Goal: Task Accomplishment & Management: Use online tool/utility

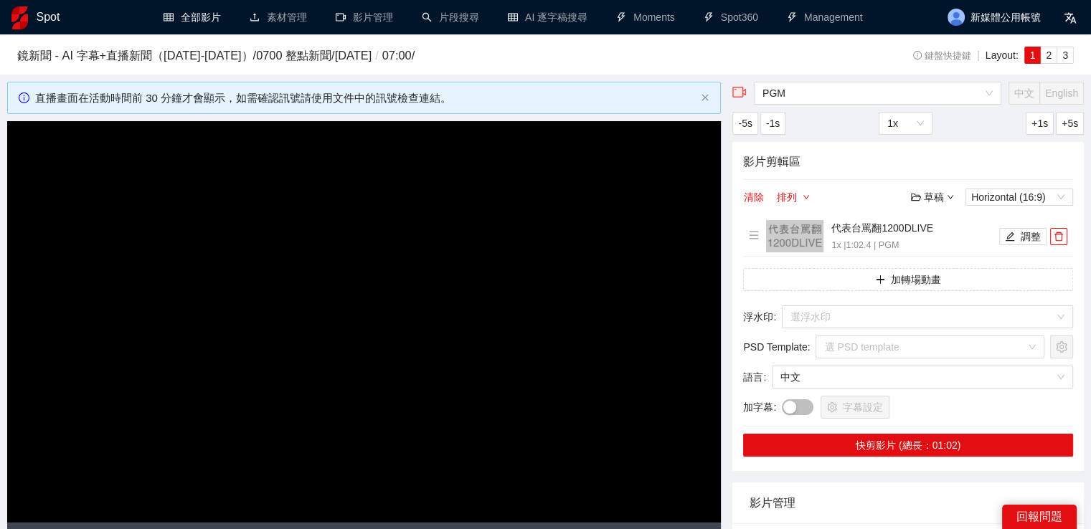
click at [35, 24] on div "Spot" at bounding box center [70, 17] width 118 height 34
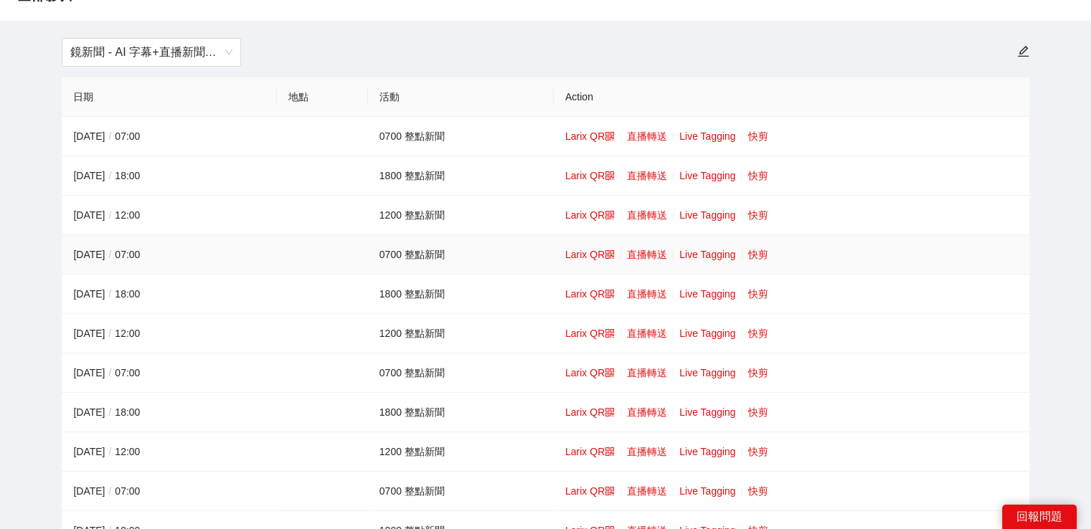
scroll to position [143, 0]
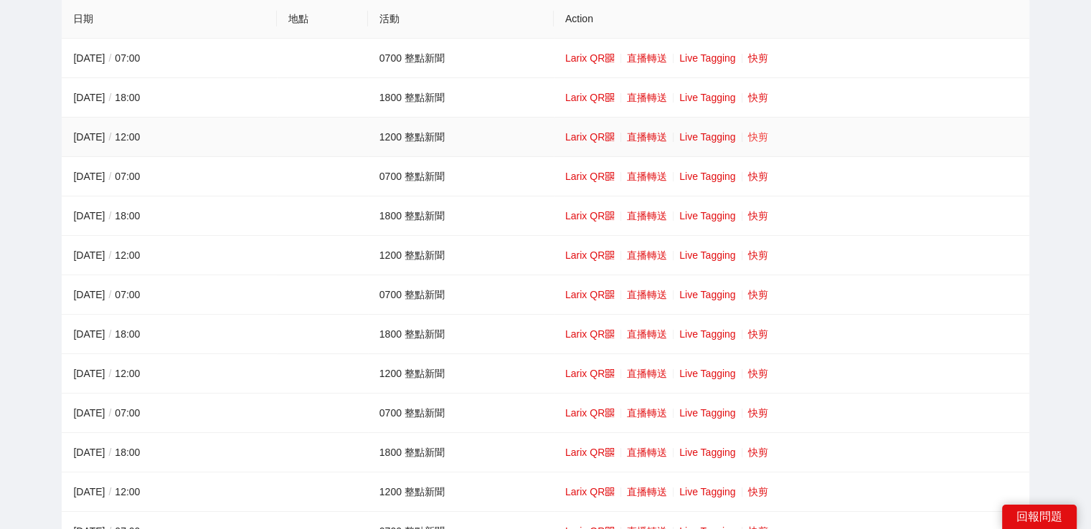
click at [752, 131] on link "快剪" at bounding box center [758, 136] width 20 height 11
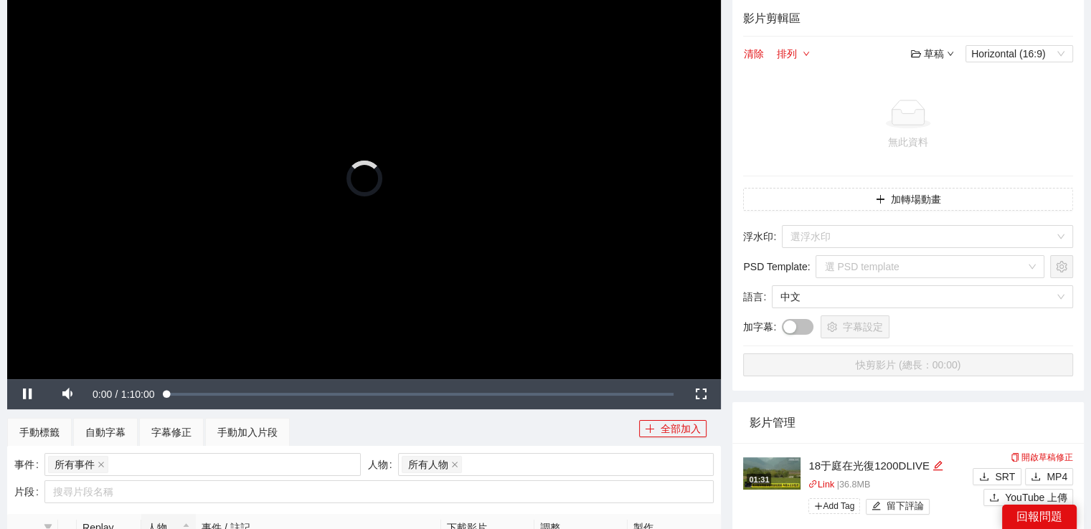
click at [388, 142] on video "Video Player" at bounding box center [364, 179] width 714 height 402
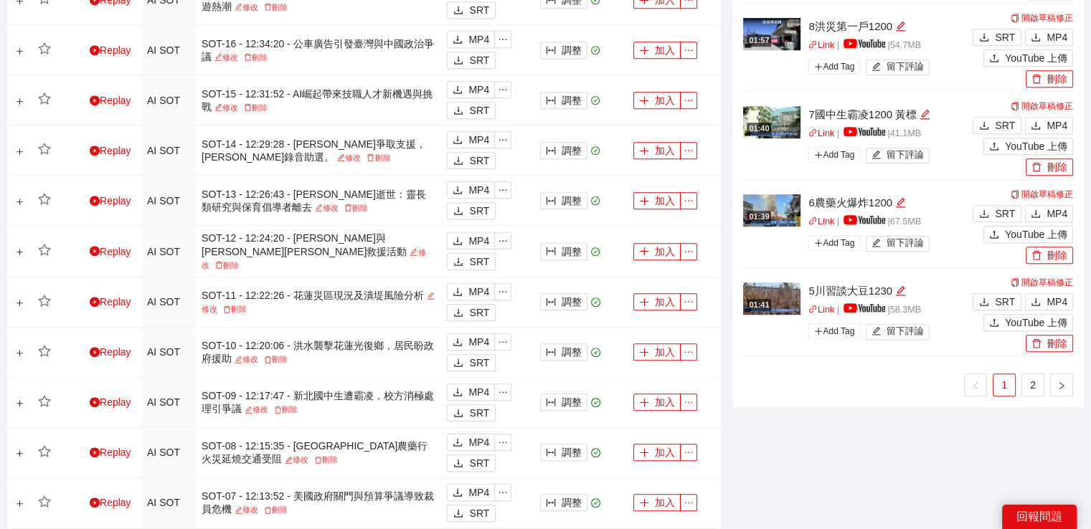
scroll to position [1291, 0]
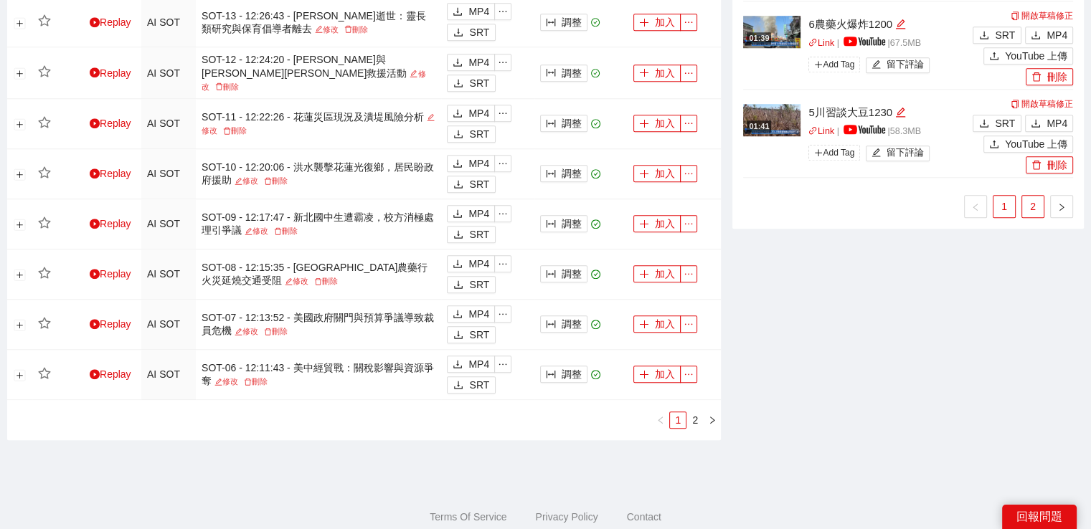
click at [1024, 203] on link "2" at bounding box center [1033, 207] width 22 height 22
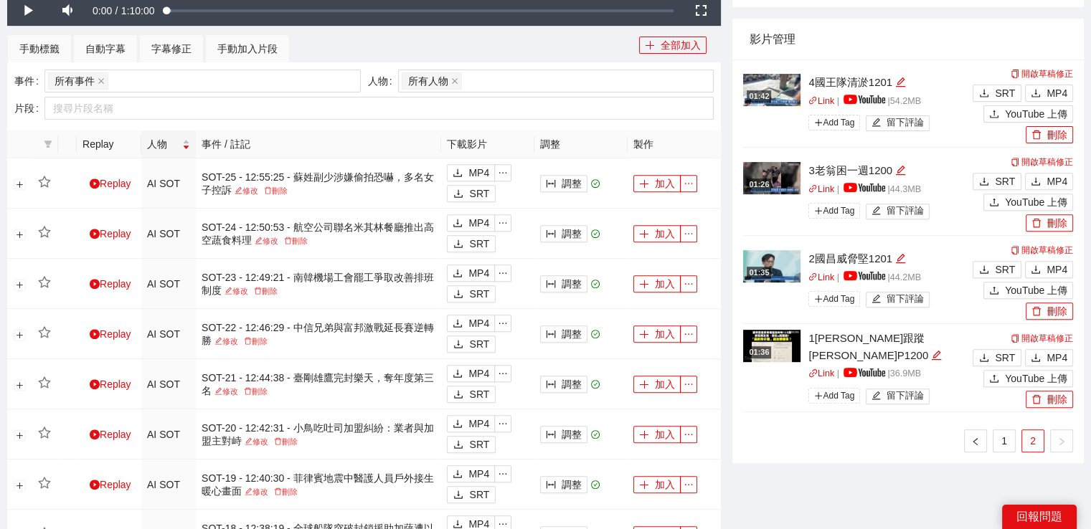
scroll to position [502, 0]
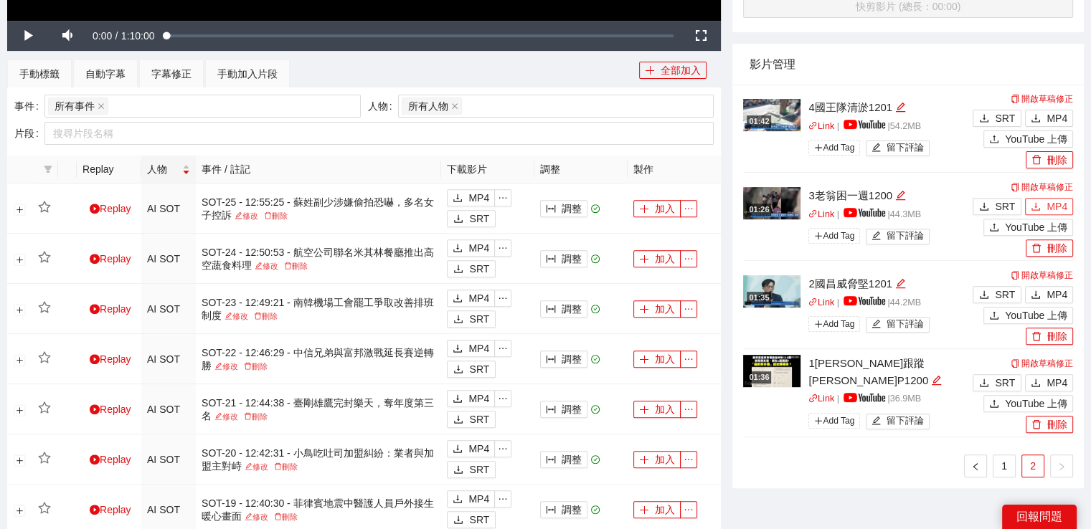
click at [1036, 206] on icon "download" at bounding box center [1035, 206] width 9 height 8
click at [1038, 113] on icon "download" at bounding box center [1035, 118] width 10 height 10
click at [1008, 470] on link "1" at bounding box center [1004, 466] width 22 height 22
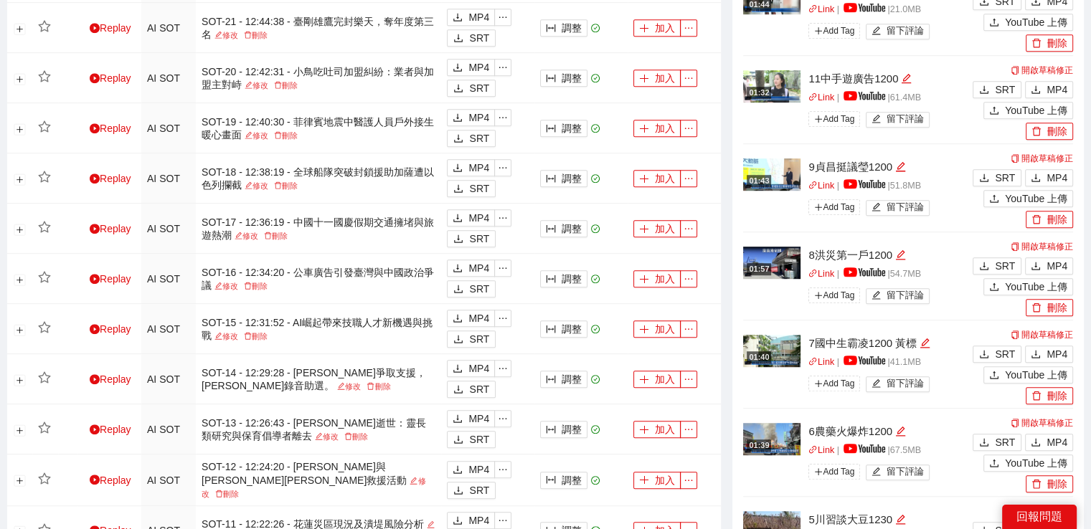
scroll to position [1076, 0]
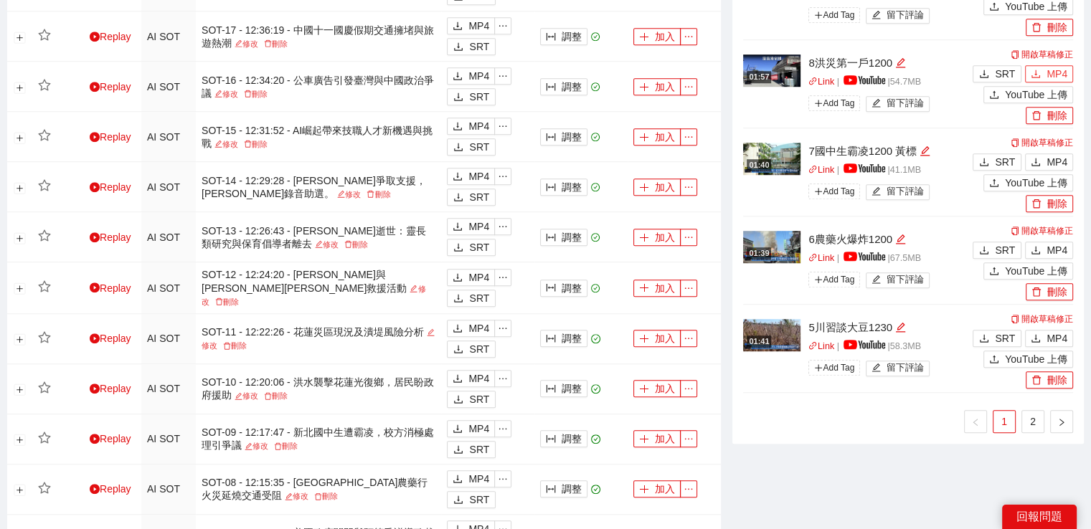
click at [1040, 77] on icon "download" at bounding box center [1035, 74] width 10 height 10
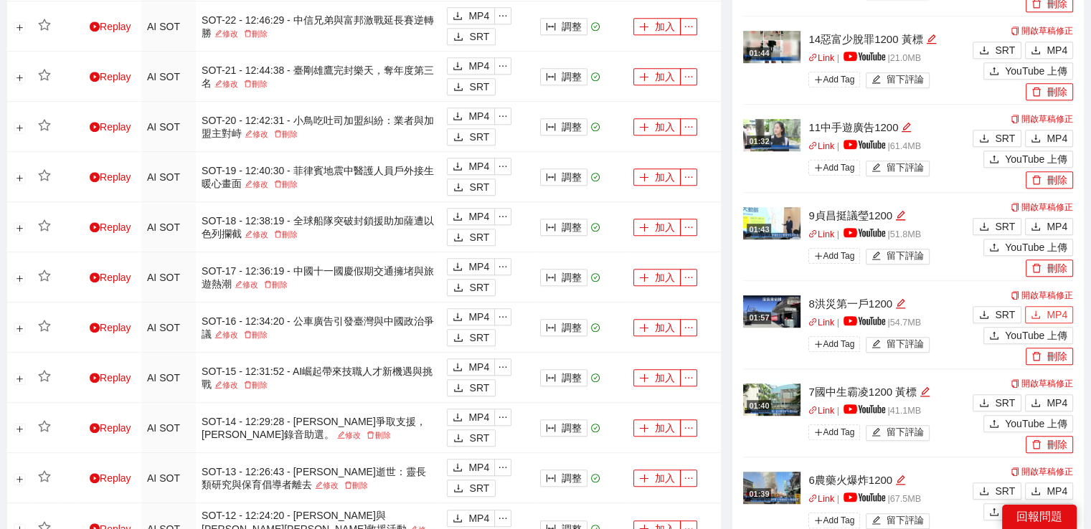
scroll to position [861, 0]
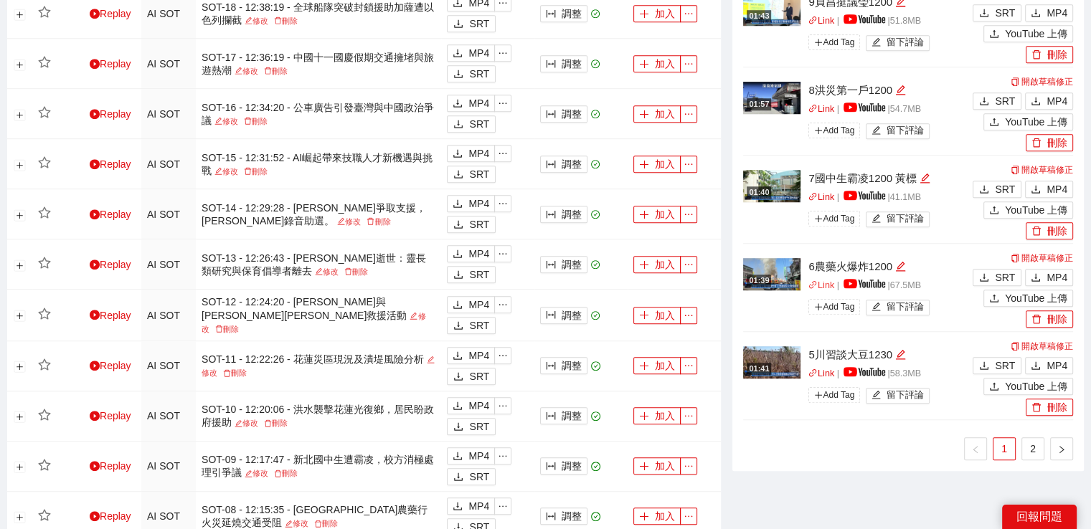
scroll to position [1071, 0]
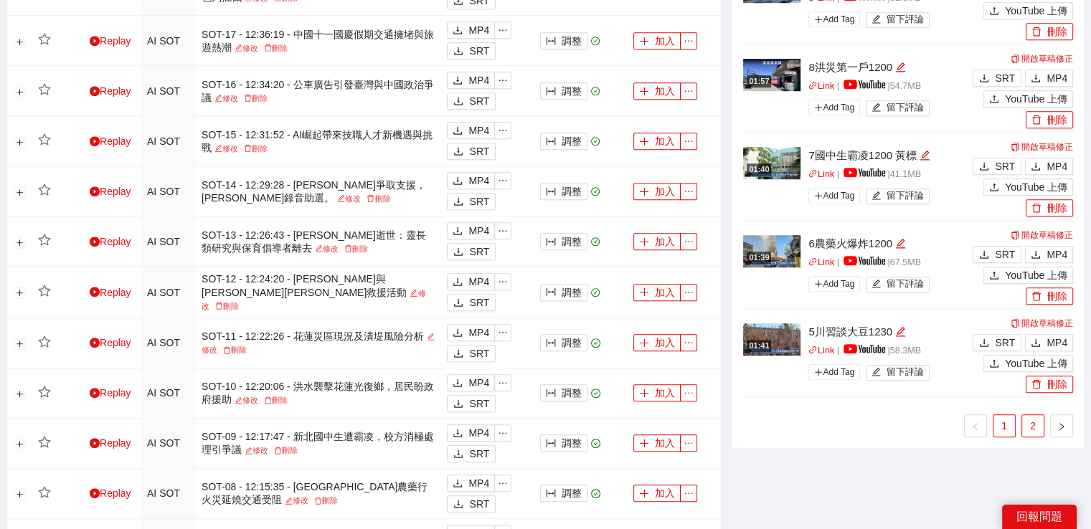
click at [1030, 422] on link "2" at bounding box center [1033, 426] width 22 height 22
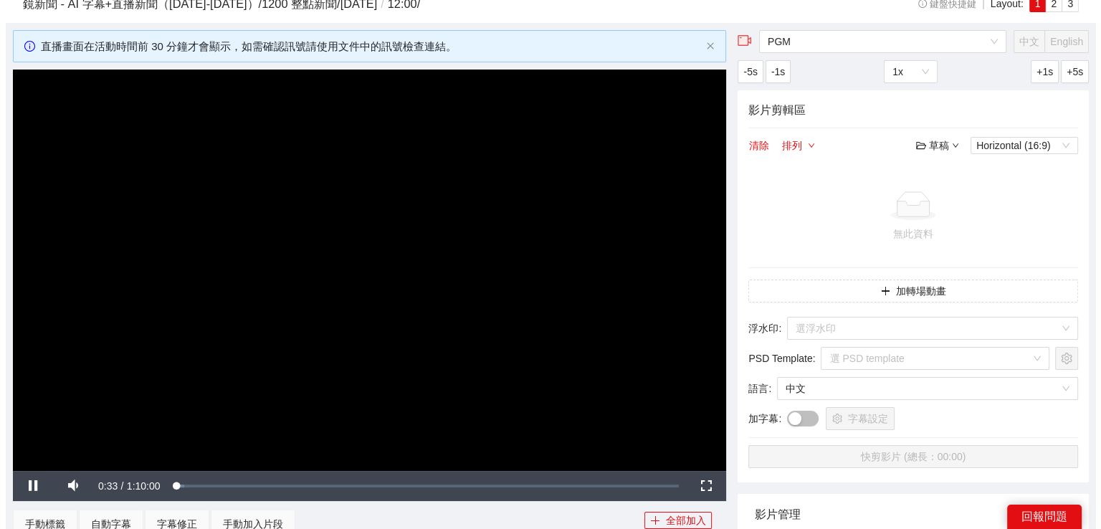
scroll to position [0, 0]
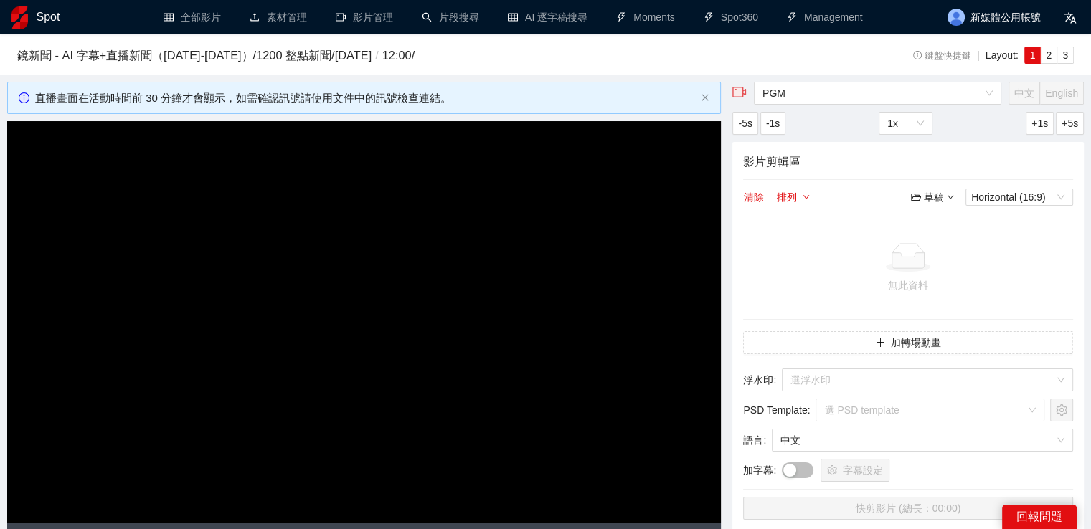
click at [31, 7] on div "Spot" at bounding box center [70, 17] width 118 height 34
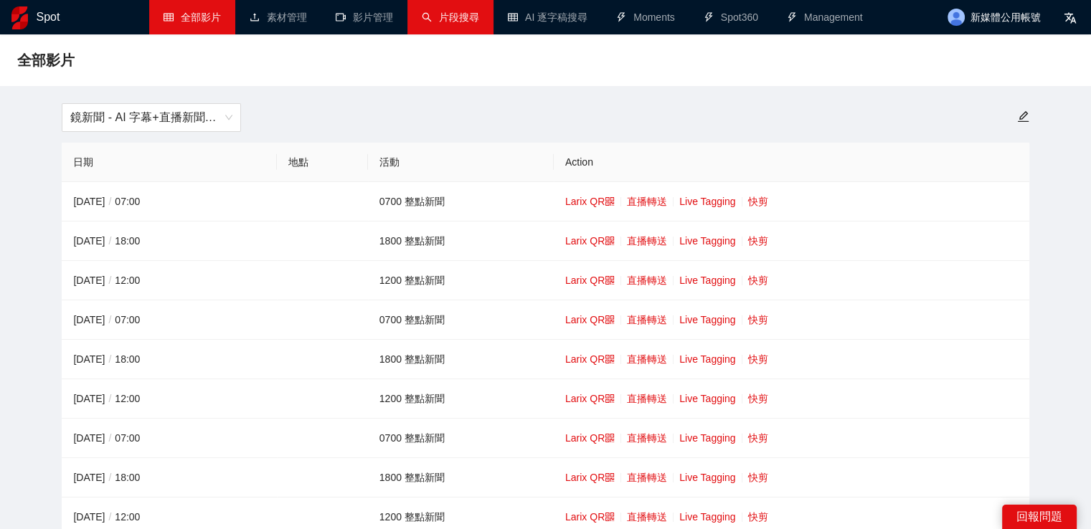
click at [458, 23] on link "片段搜尋" at bounding box center [450, 16] width 57 height 11
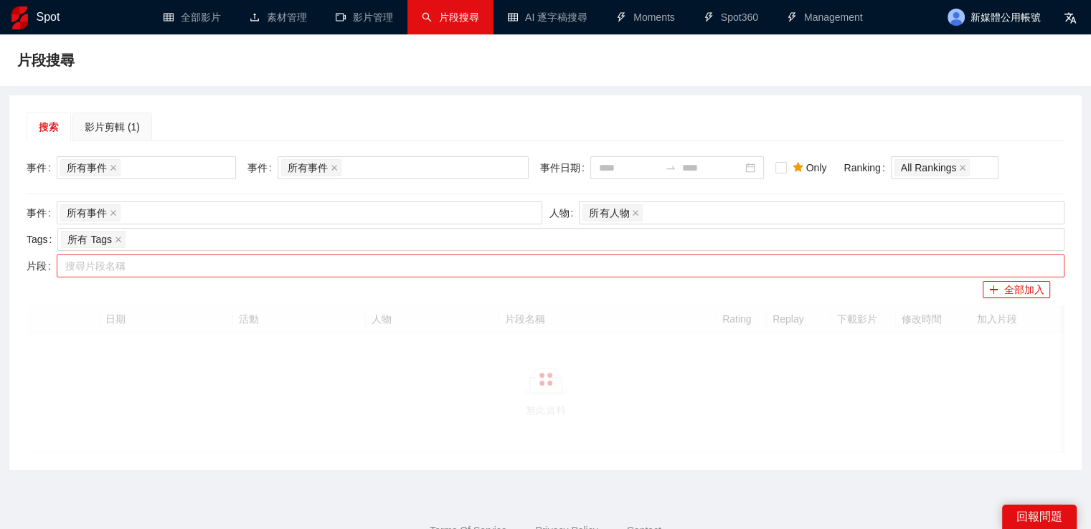
click at [361, 270] on div at bounding box center [553, 265] width 986 height 17
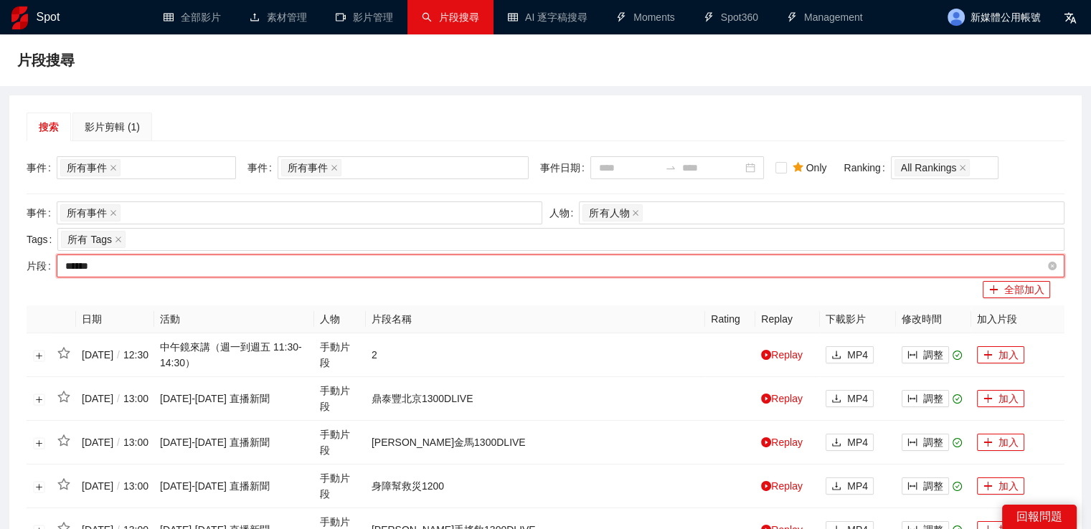
type input "*****"
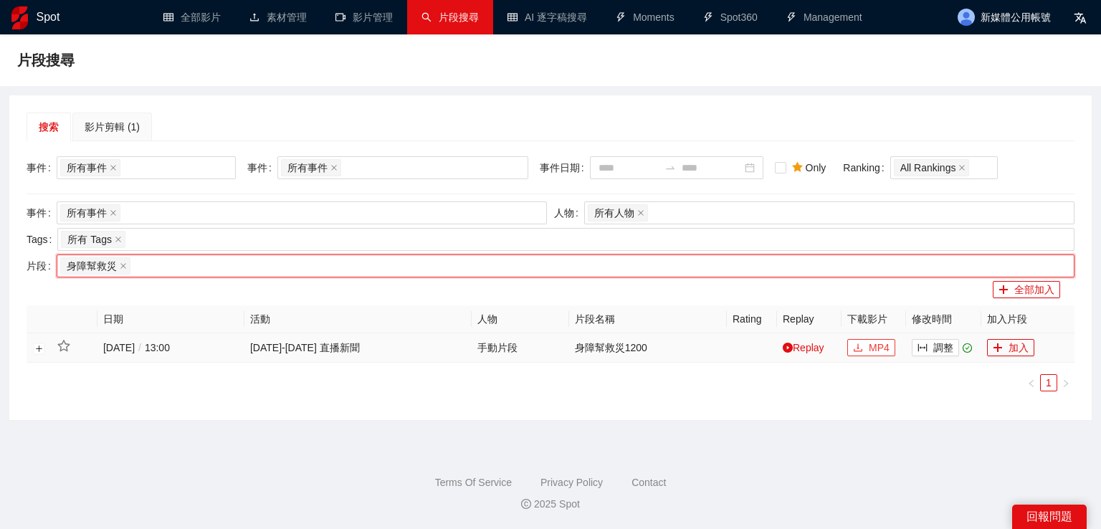
click at [888, 346] on span "MP4" at bounding box center [879, 348] width 21 height 16
